Goal: Information Seeking & Learning: Understand process/instructions

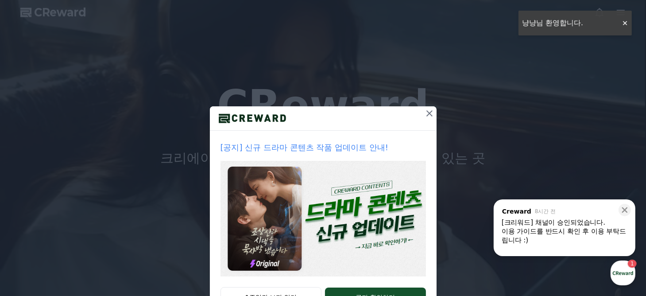
click at [427, 112] on icon at bounding box center [430, 113] width 6 height 6
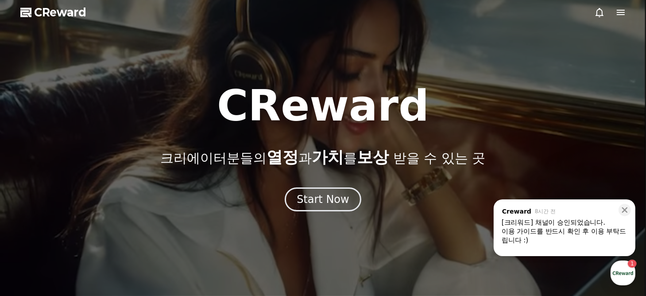
click at [562, 238] on div "이용 가이드를 반드시 확인 후 이용 부탁드립니다 :)" at bounding box center [565, 236] width 126 height 18
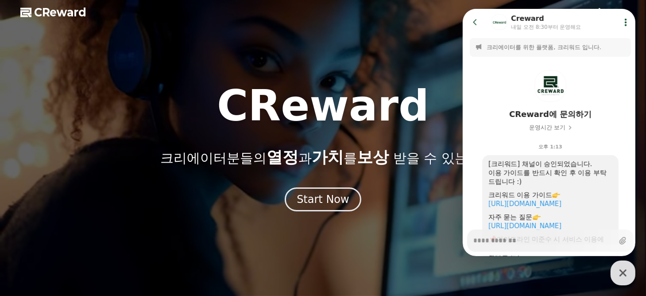
scroll to position [86, 0]
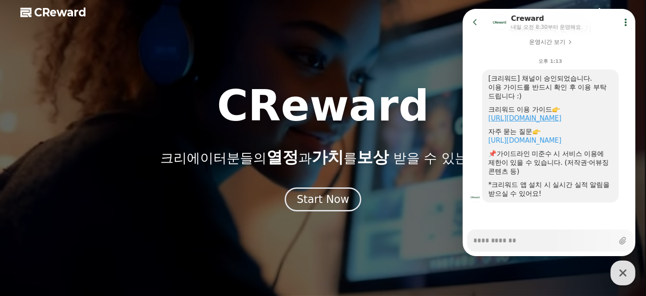
click at [543, 117] on link "https://creward.net/music/guide/android" at bounding box center [524, 118] width 73 height 8
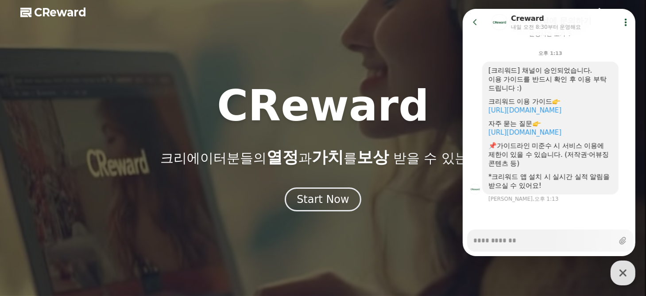
scroll to position [94, 0]
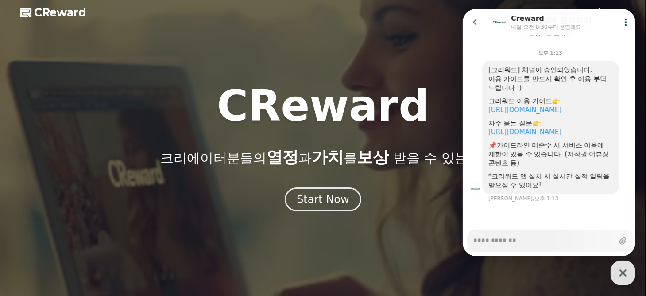
click at [515, 134] on link "https://creward.net/music/notice/faq" at bounding box center [524, 132] width 73 height 8
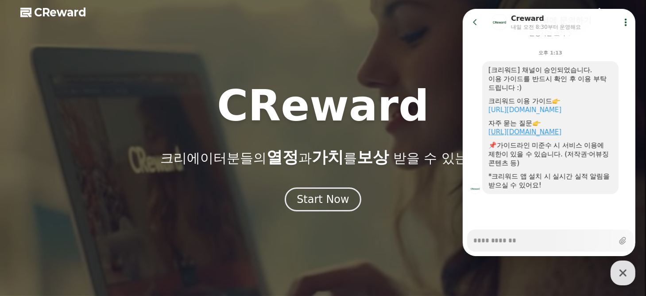
type textarea "*"
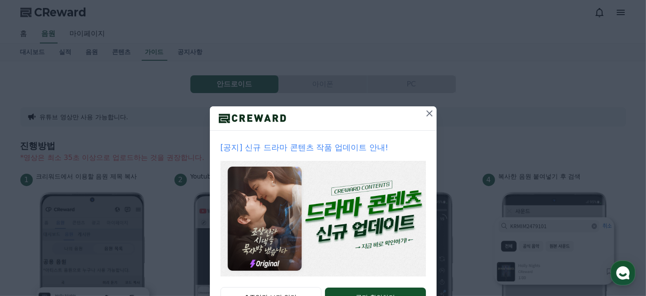
click at [428, 113] on icon at bounding box center [429, 113] width 11 height 11
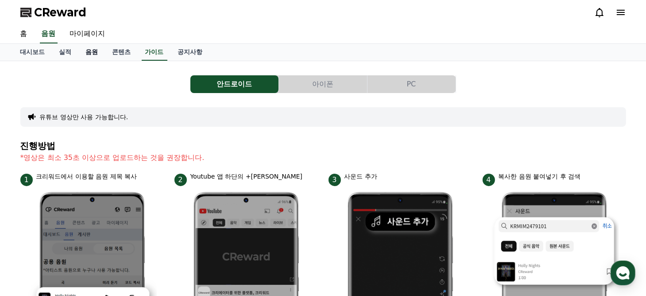
click at [94, 52] on link "음원" at bounding box center [92, 52] width 27 height 17
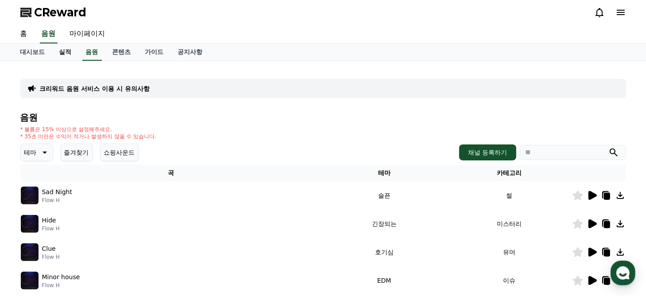
click at [61, 54] on link "실적" at bounding box center [65, 52] width 27 height 17
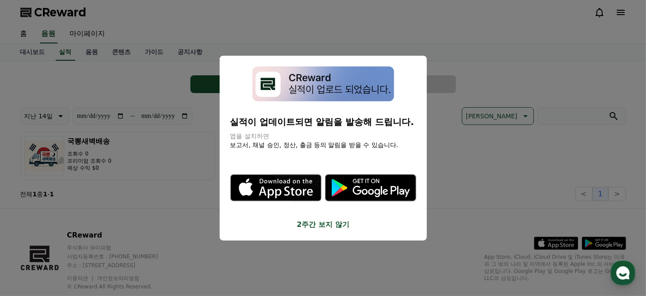
click at [23, 54] on button "close modal" at bounding box center [323, 148] width 646 height 296
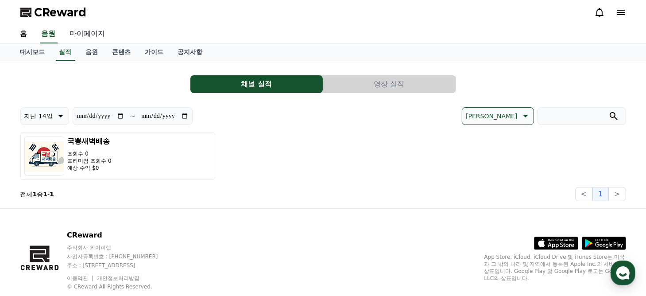
click at [94, 35] on link "마이페이지" at bounding box center [88, 34] width 50 height 19
select select "**********"
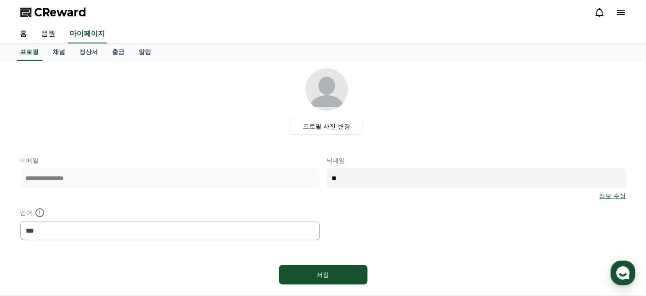
click at [23, 36] on link "홈" at bounding box center [23, 34] width 21 height 19
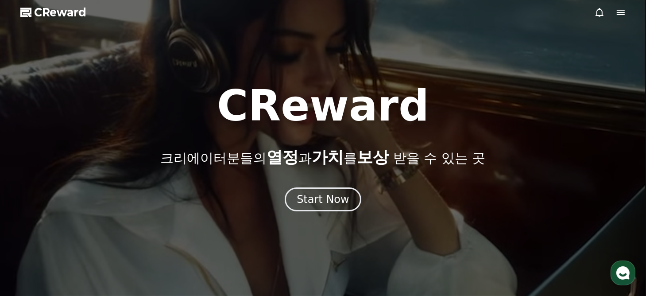
click at [378, 61] on div at bounding box center [323, 148] width 646 height 296
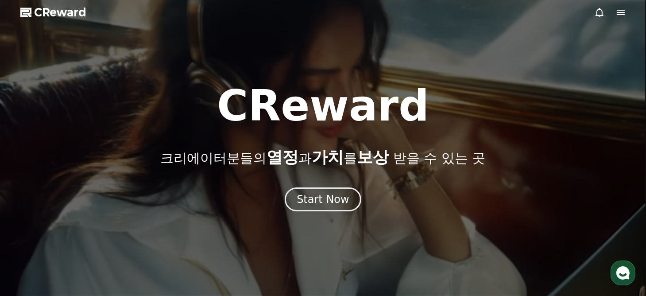
click at [622, 6] on div at bounding box center [323, 148] width 646 height 296
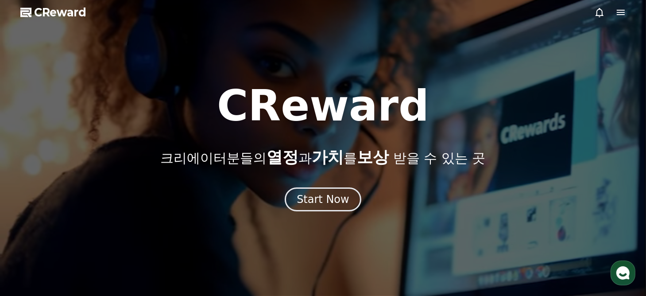
click at [622, 8] on icon at bounding box center [621, 12] width 11 height 11
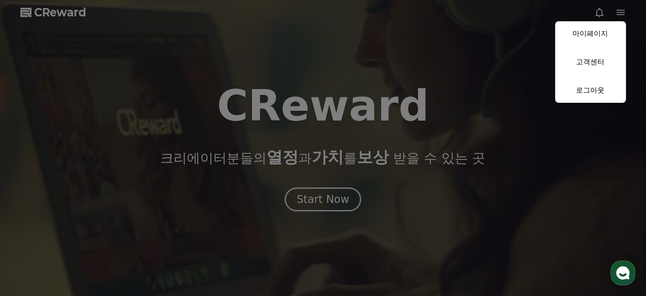
click at [489, 28] on button "close" at bounding box center [323, 148] width 646 height 296
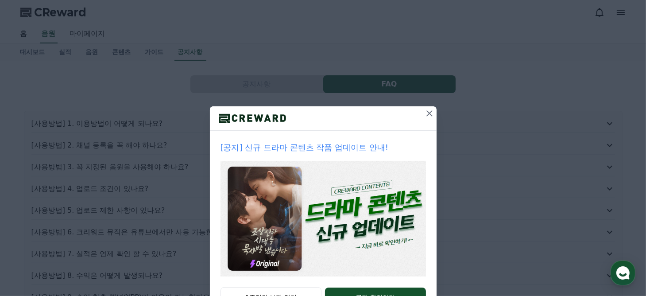
click at [427, 113] on icon at bounding box center [430, 113] width 6 height 6
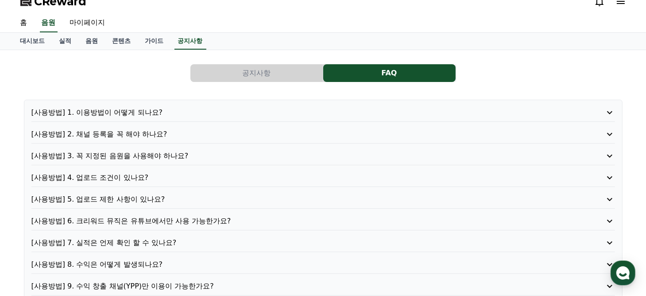
scroll to position [44, 0]
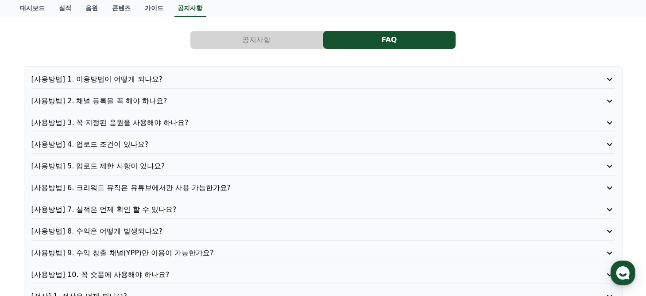
click at [177, 207] on p "[사용방법] 7. 실적은 언제 확인 할 수 있나요?" at bounding box center [299, 209] width 537 height 11
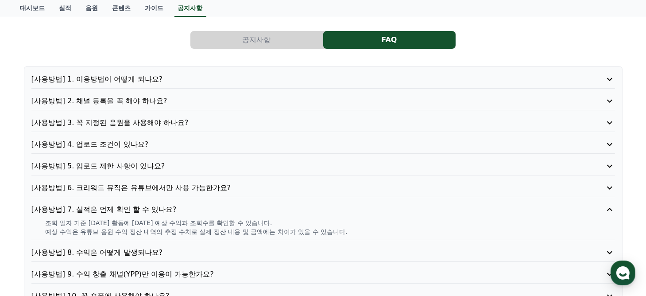
click at [147, 249] on p "[사용방법] 8. 수익은 어떻게 발생되나요?" at bounding box center [299, 252] width 537 height 11
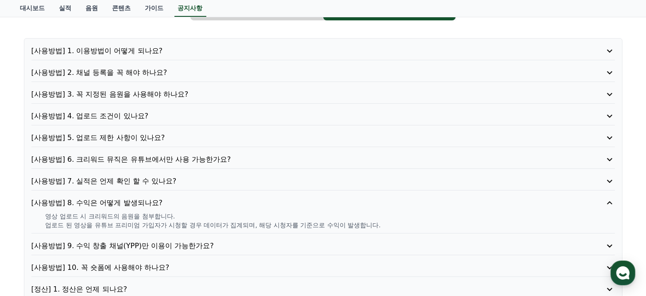
scroll to position [89, 0]
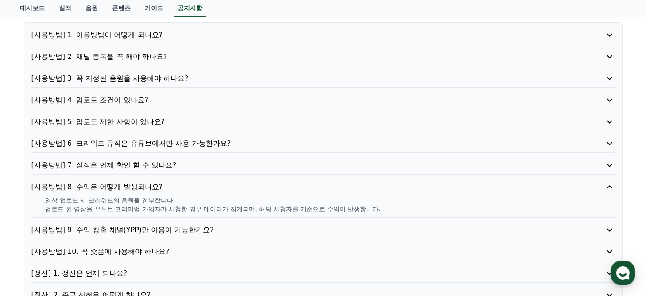
click at [227, 226] on p "[사용방법] 9. 수익 창출 채널(YPP)만 이용이 가능한가요?" at bounding box center [299, 230] width 537 height 11
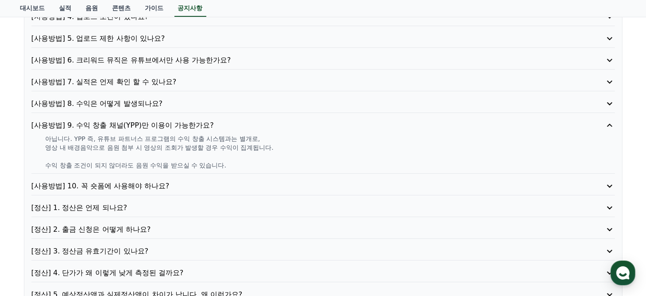
scroll to position [177, 0]
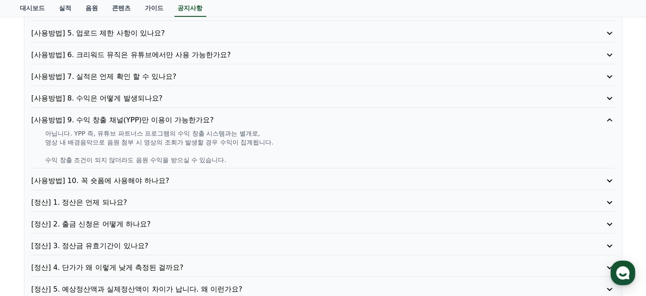
click at [171, 179] on p "[사용방법] 10. 꼭 숏폼에 사용해야 하나요?" at bounding box center [299, 180] width 537 height 11
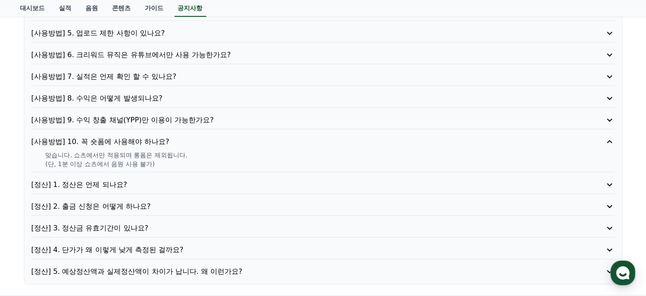
click at [136, 183] on p "[정산] 1. 정산은 언제 되나요?" at bounding box center [299, 184] width 537 height 11
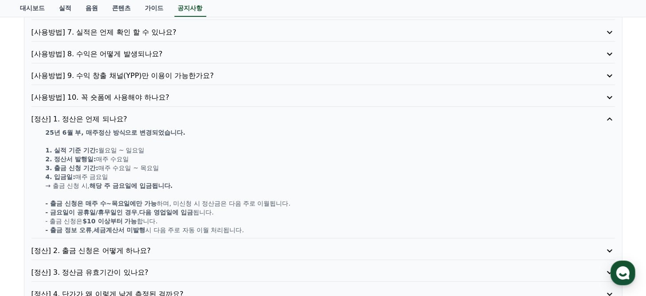
scroll to position [266, 0]
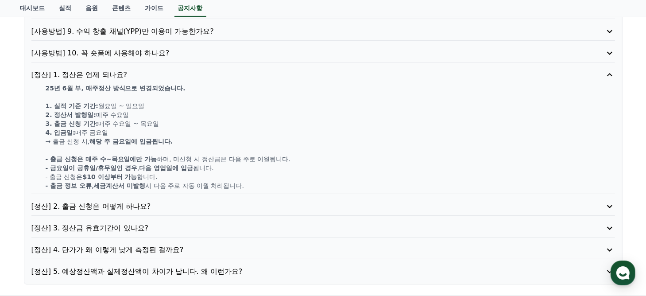
click at [170, 246] on p "[정산] 4. 단가가 왜 이렇게 낮게 측정된 걸까요?" at bounding box center [299, 250] width 537 height 11
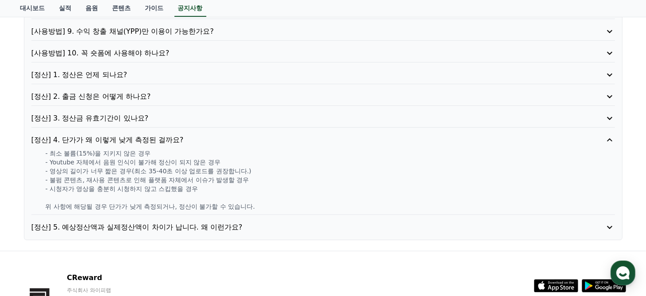
click at [160, 225] on p "[정산] 5. 예상정산액과 실제정산액이 차이가 납니다. 왜 이런가요?" at bounding box center [299, 227] width 537 height 11
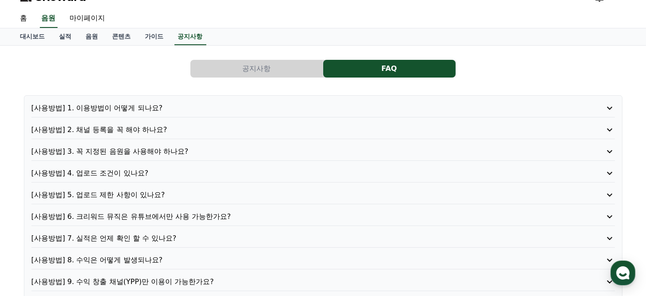
scroll to position [0, 0]
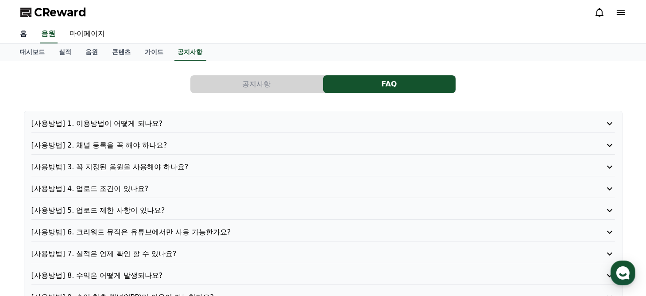
click at [24, 36] on link "홈" at bounding box center [23, 34] width 21 height 19
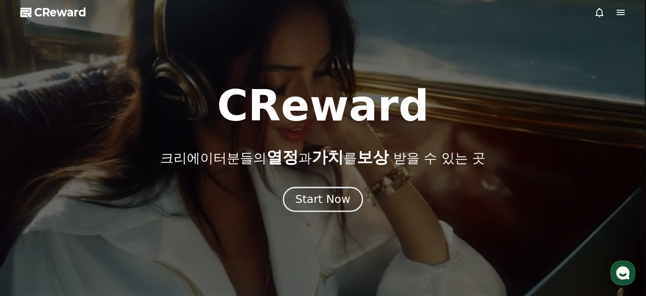
click at [319, 202] on div "Start Now" at bounding box center [323, 199] width 55 height 15
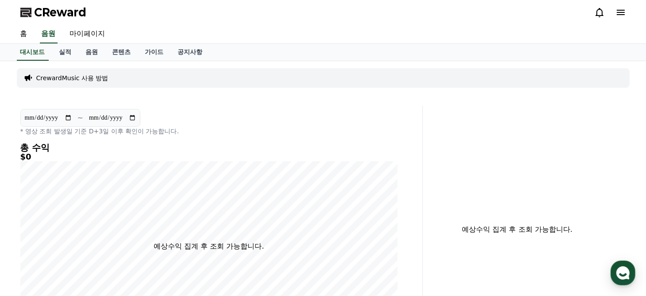
click at [324, 68] on div "CrewardMusic 사용 방법" at bounding box center [323, 77] width 613 height 19
click at [97, 53] on link "음원" at bounding box center [92, 52] width 27 height 17
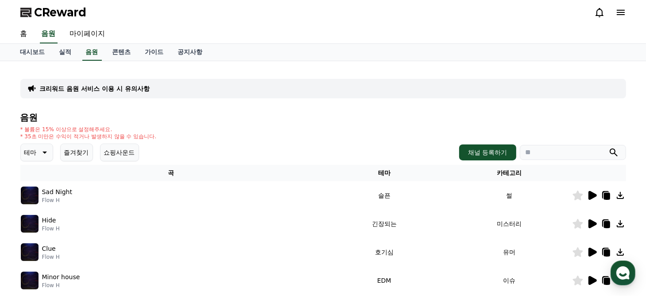
click at [136, 76] on div "크리워드 음원 서비스 이용 시 유의사항 음원 * 볼륨은 15% 이상으로 설정해주세요. * 35초 미만은 수익이 적거나 발생하지 않을 수 있습니…" at bounding box center [323, 275] width 606 height 414
click at [131, 91] on p "크리워드 음원 서비스 이용 시 유의사항" at bounding box center [95, 88] width 110 height 9
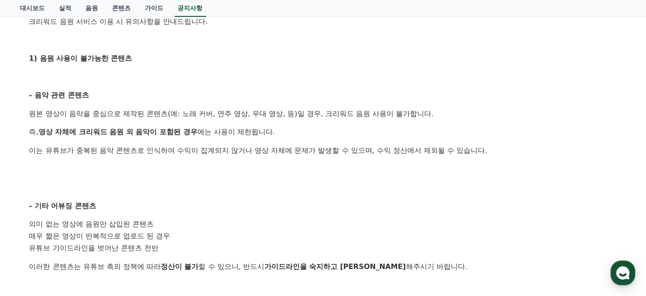
scroll to position [310, 0]
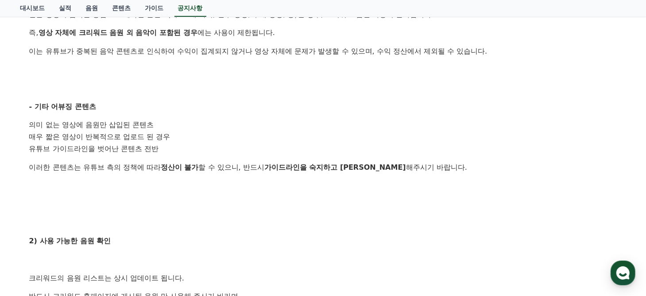
click at [270, 156] on div "안녕하세요, 크리워드입니다. 크리워드를 이용해주시는 크리에이터님들께 감사의 말씀을 드립니다. 크리워드 음원 서비스 이용 시 유의사항을 안내드립…" at bounding box center [323, 155] width 588 height 588
click at [257, 156] on div "안녕하세요, 크리워드입니다. 크리워드를 이용해주시는 크리에이터님들께 감사의 말씀을 드립니다. 크리워드 음원 서비스 이용 시 유의사항을 안내드립…" at bounding box center [323, 155] width 588 height 588
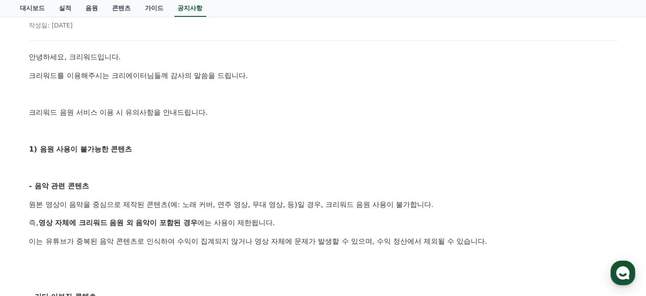
scroll to position [0, 0]
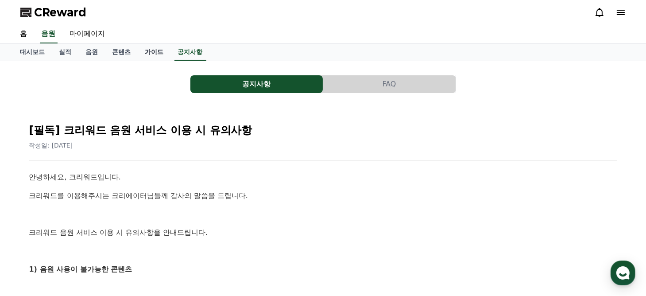
click at [149, 58] on link "가이드" at bounding box center [154, 52] width 33 height 17
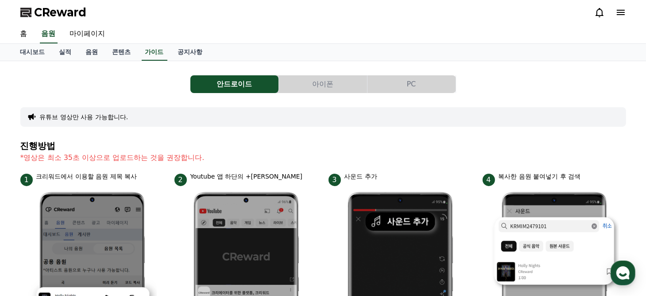
click at [227, 19] on div "CReward" at bounding box center [323, 12] width 620 height 25
click at [224, 22] on div "CReward" at bounding box center [323, 12] width 620 height 25
click at [314, 31] on div "홈 음원 마이페이지" at bounding box center [323, 34] width 620 height 19
